Goal: Ask a question

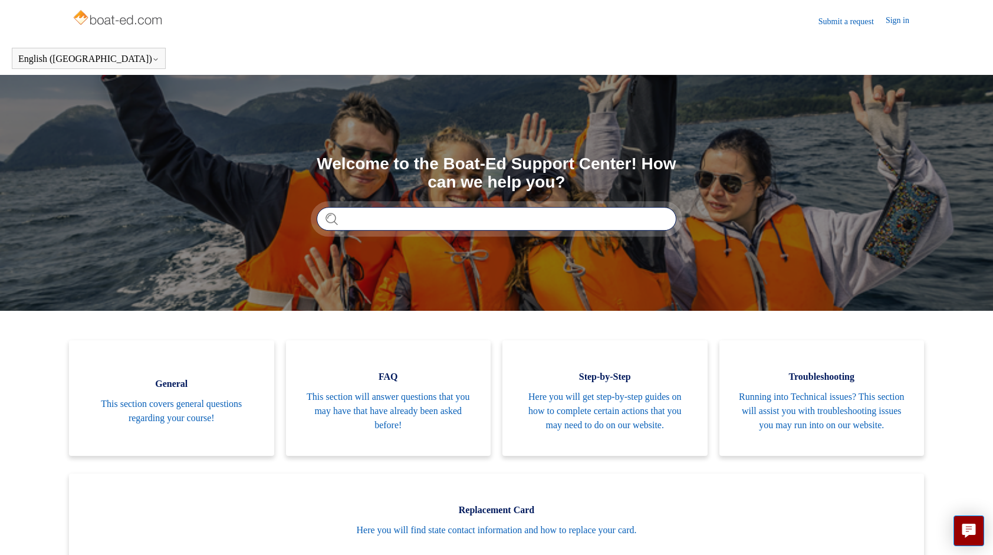
click at [561, 225] on input "Search" at bounding box center [497, 219] width 360 height 24
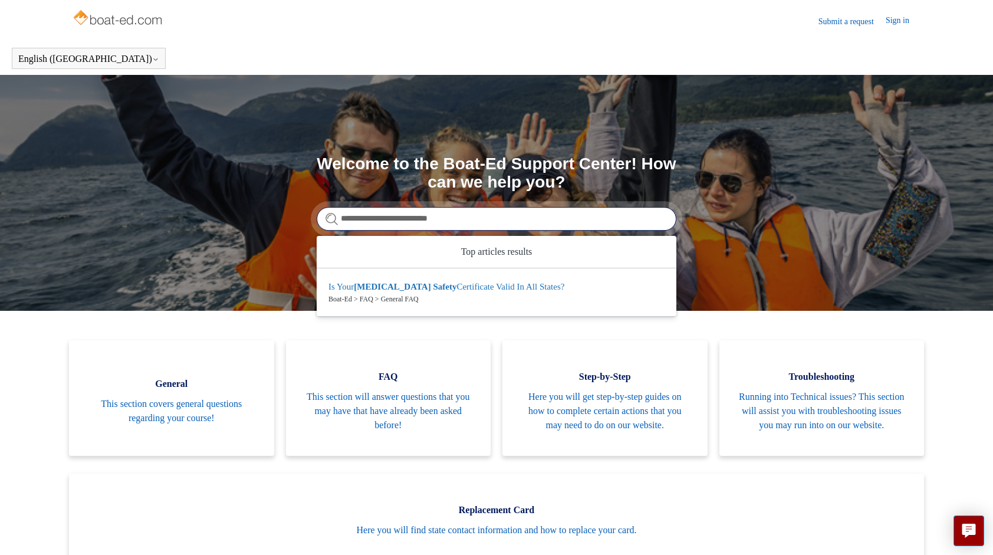
type input "**********"
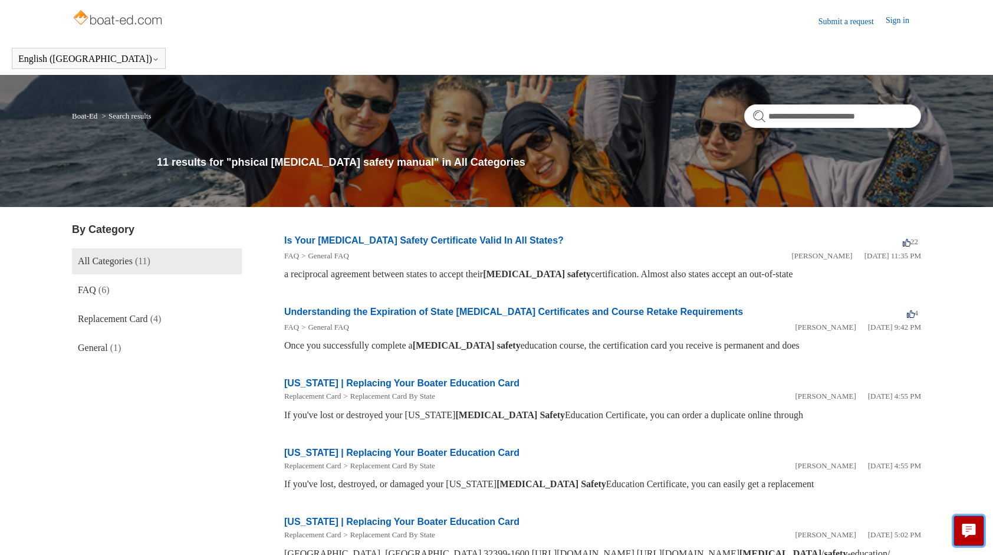
click at [970, 531] on icon "Live chat" at bounding box center [970, 529] width 14 height 11
click at [728, 500] on body "**********" at bounding box center [496, 523] width 993 height 1047
